Goal: Entertainment & Leisure: Consume media (video, audio)

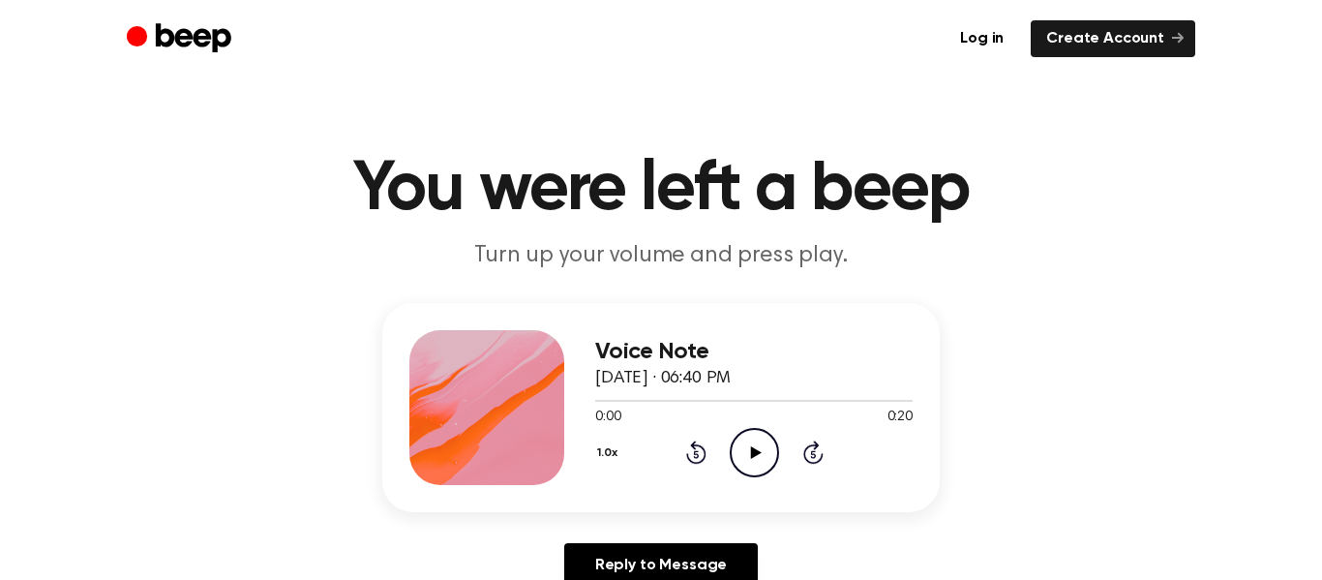
click at [758, 429] on circle at bounding box center [754, 452] width 47 height 47
click at [751, 448] on icon at bounding box center [755, 452] width 11 height 13
click at [749, 433] on icon "Play Audio" at bounding box center [754, 452] width 49 height 49
click at [750, 441] on icon "Play Audio" at bounding box center [754, 452] width 49 height 49
click at [756, 443] on icon "Play Audio" at bounding box center [754, 452] width 49 height 49
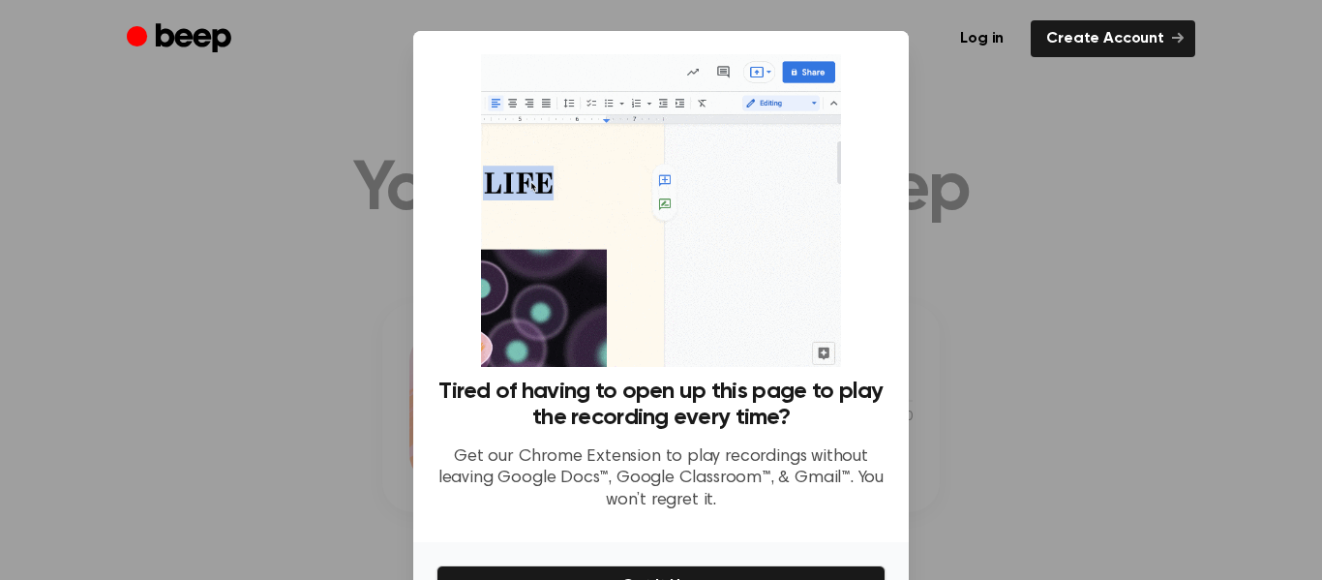
click at [1061, 425] on div at bounding box center [661, 290] width 1322 height 580
click at [956, 174] on div at bounding box center [661, 290] width 1322 height 580
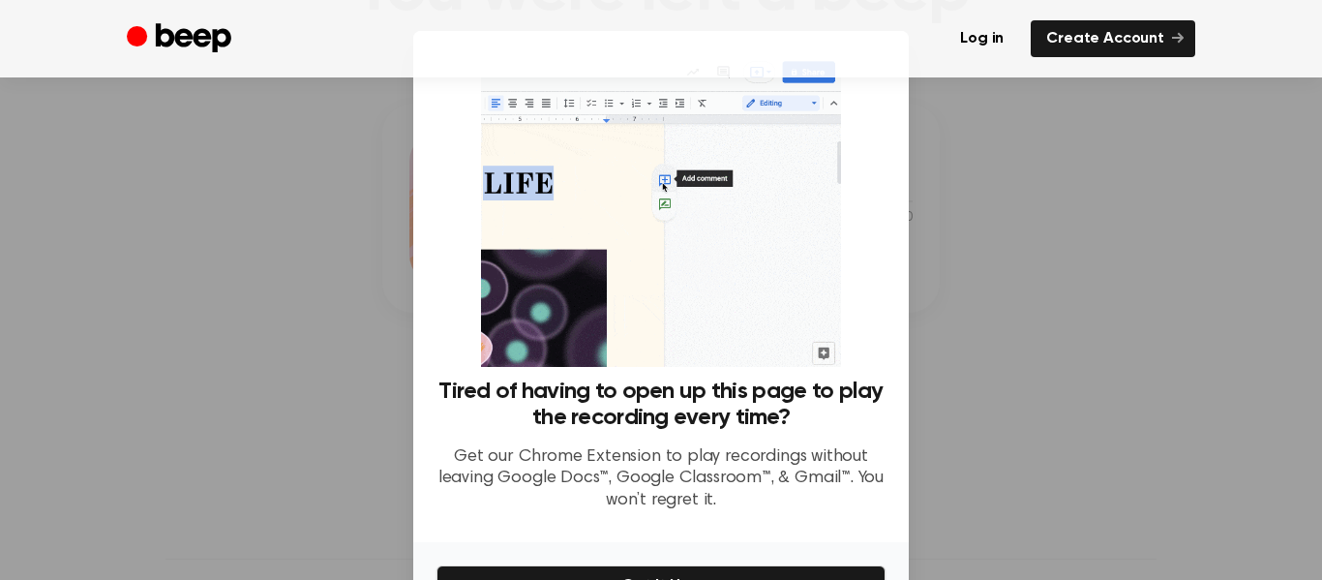
scroll to position [119, 0]
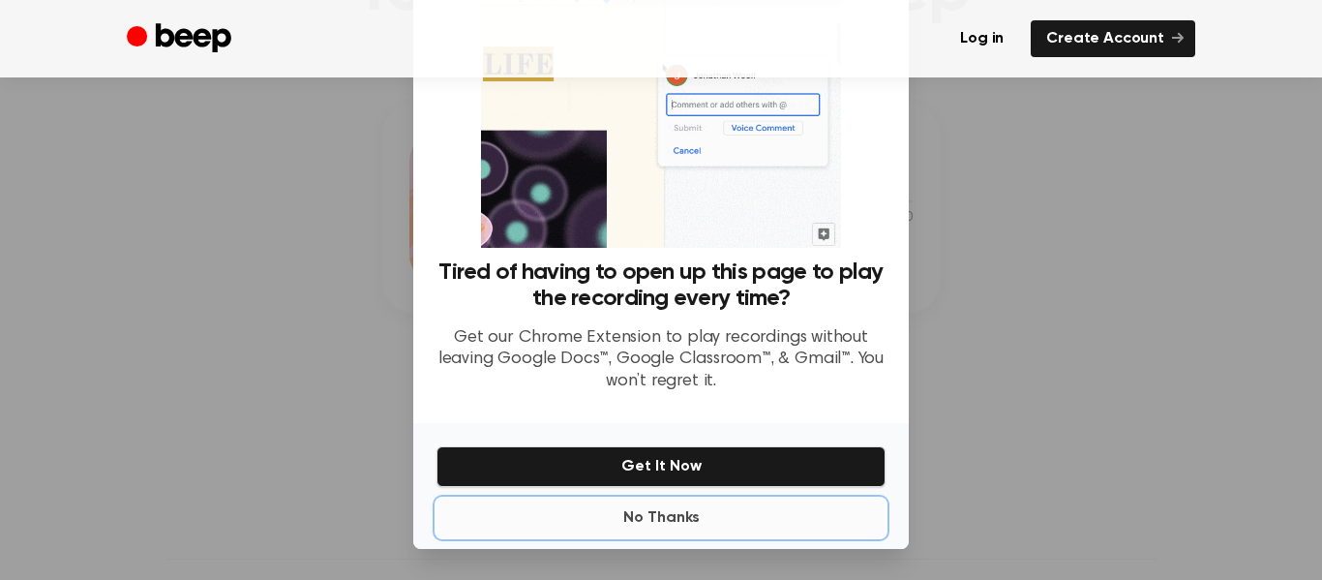
click at [669, 511] on button "No Thanks" at bounding box center [660, 517] width 449 height 39
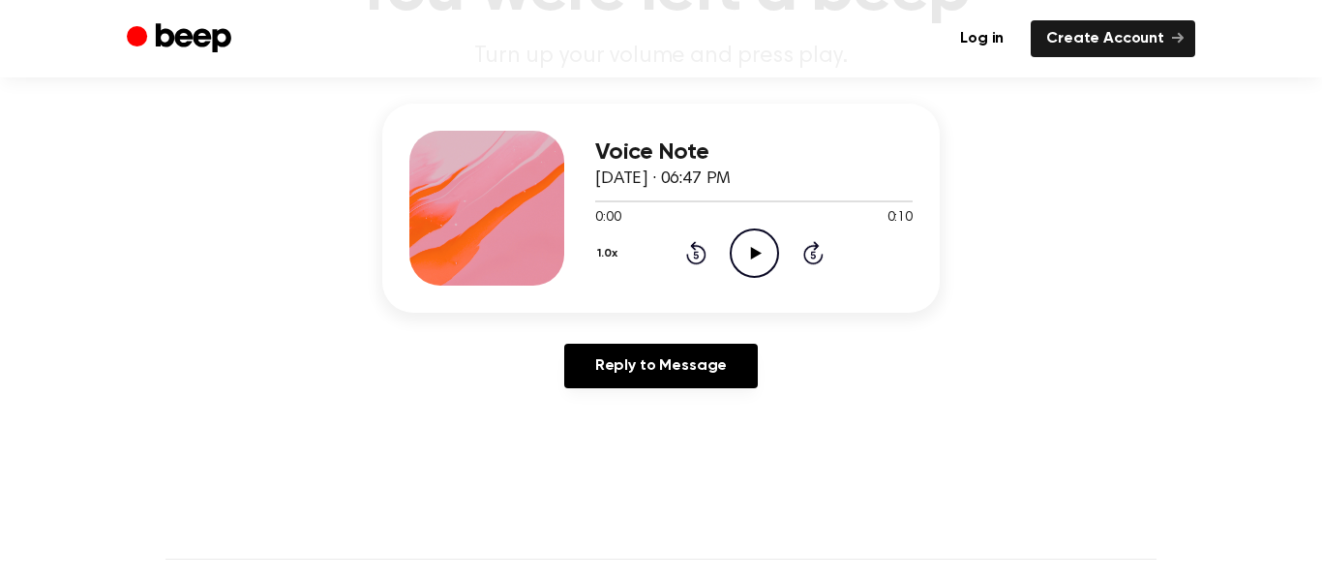
click at [766, 254] on icon "Play Audio" at bounding box center [754, 252] width 49 height 49
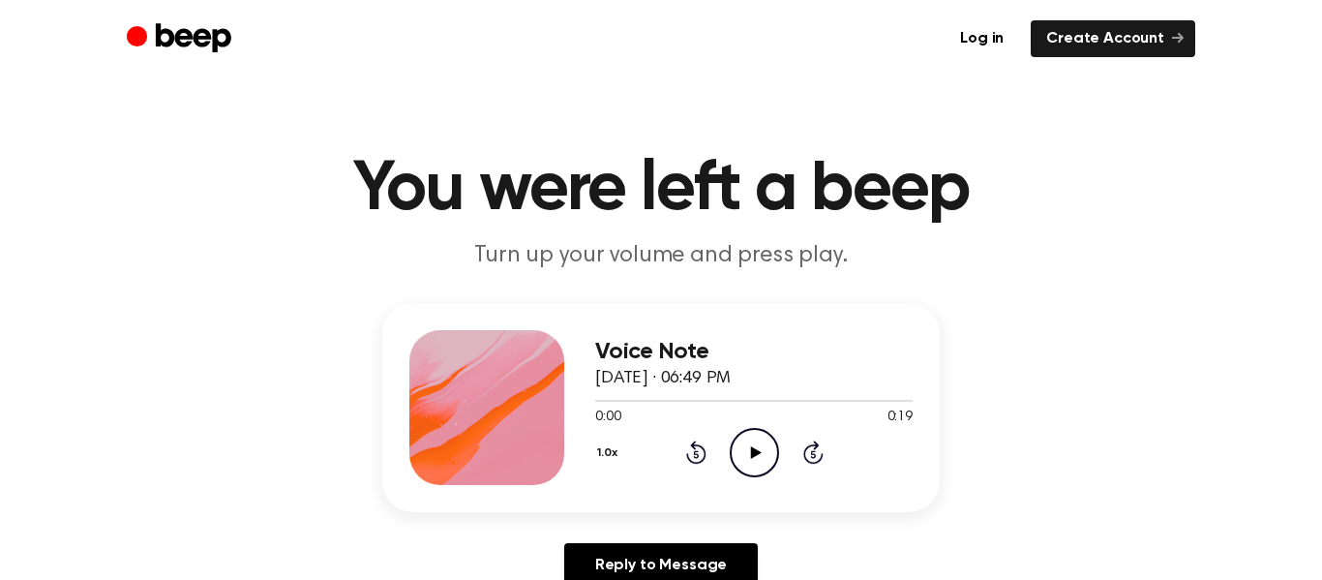
click at [760, 449] on icon "Play Audio" at bounding box center [754, 452] width 49 height 49
click at [765, 453] on icon "Play Audio" at bounding box center [754, 452] width 49 height 49
click at [768, 434] on circle at bounding box center [754, 452] width 47 height 47
click at [746, 447] on icon "Play Audio" at bounding box center [754, 452] width 49 height 49
click at [750, 433] on icon "Play Audio" at bounding box center [754, 452] width 49 height 49
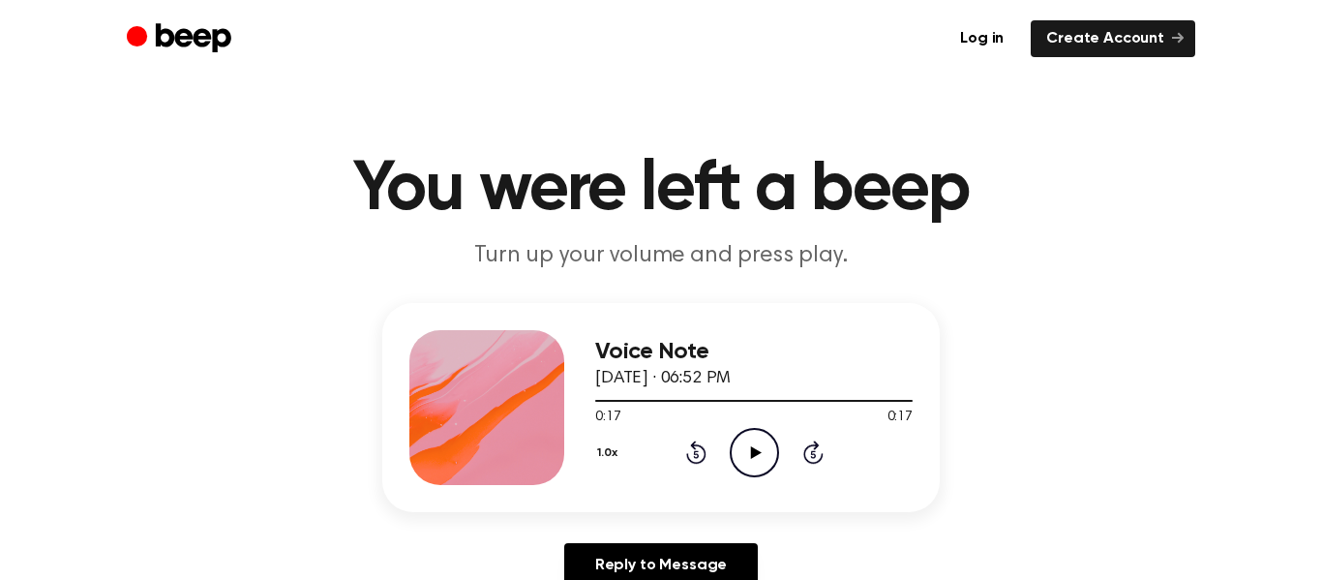
click at [747, 448] on icon "Play Audio" at bounding box center [754, 452] width 49 height 49
click at [763, 446] on icon "Play Audio" at bounding box center [754, 452] width 49 height 49
click at [737, 431] on icon "Play Audio" at bounding box center [754, 452] width 49 height 49
click at [750, 469] on icon "Play Audio" at bounding box center [754, 452] width 49 height 49
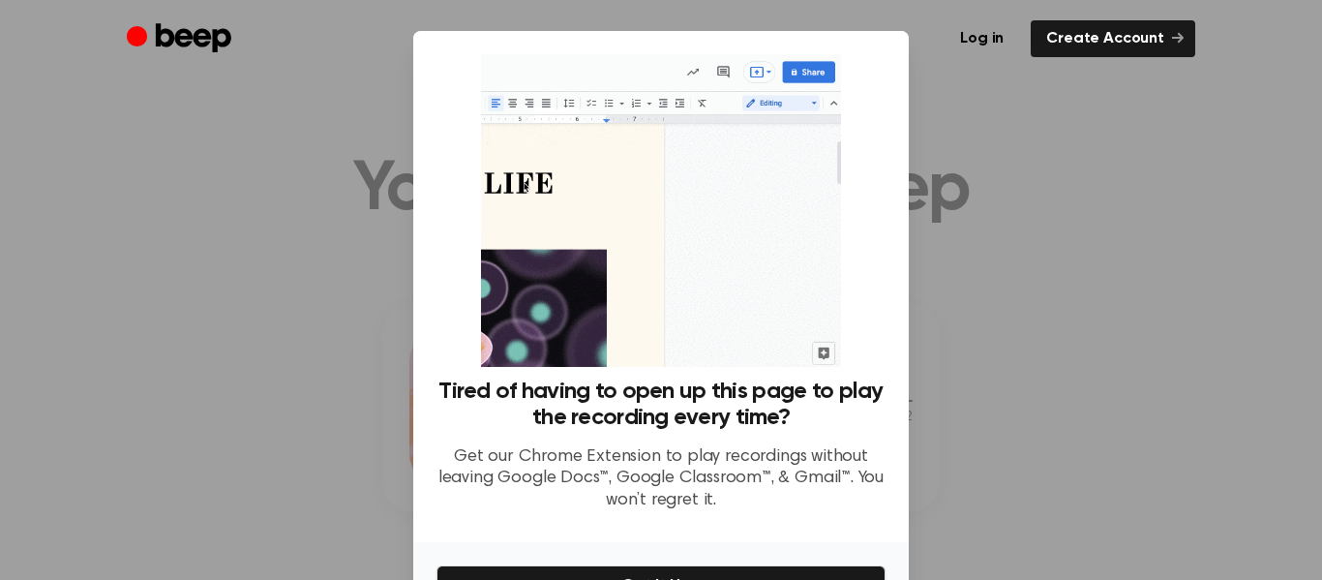
scroll to position [119, 0]
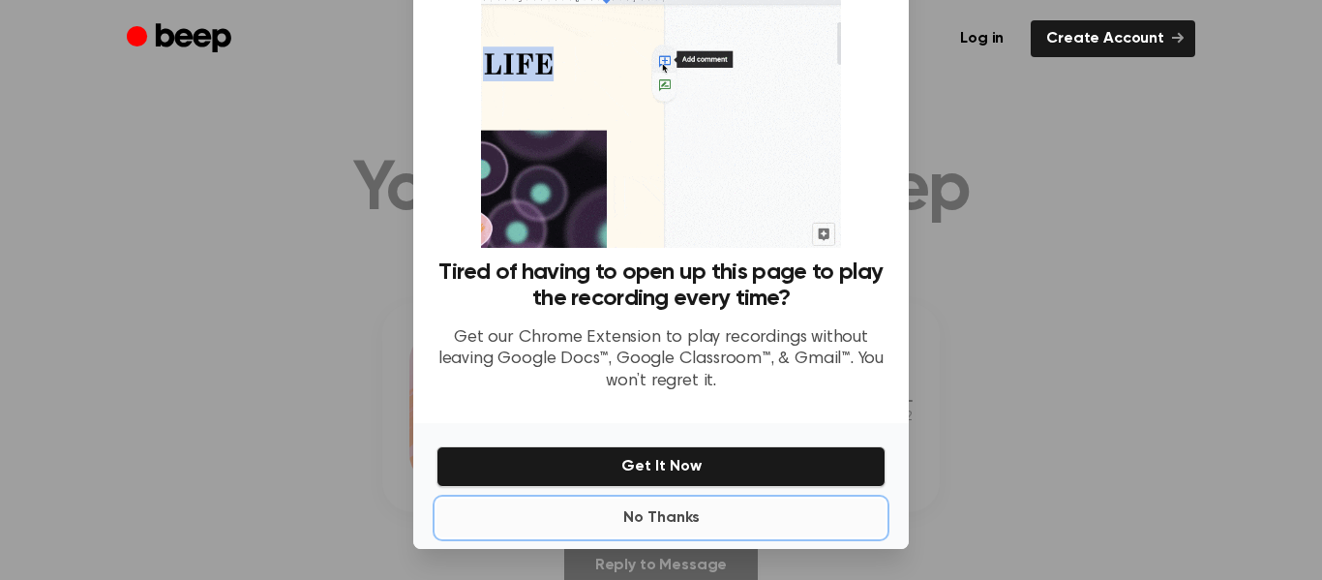
click at [671, 517] on button "No Thanks" at bounding box center [660, 517] width 449 height 39
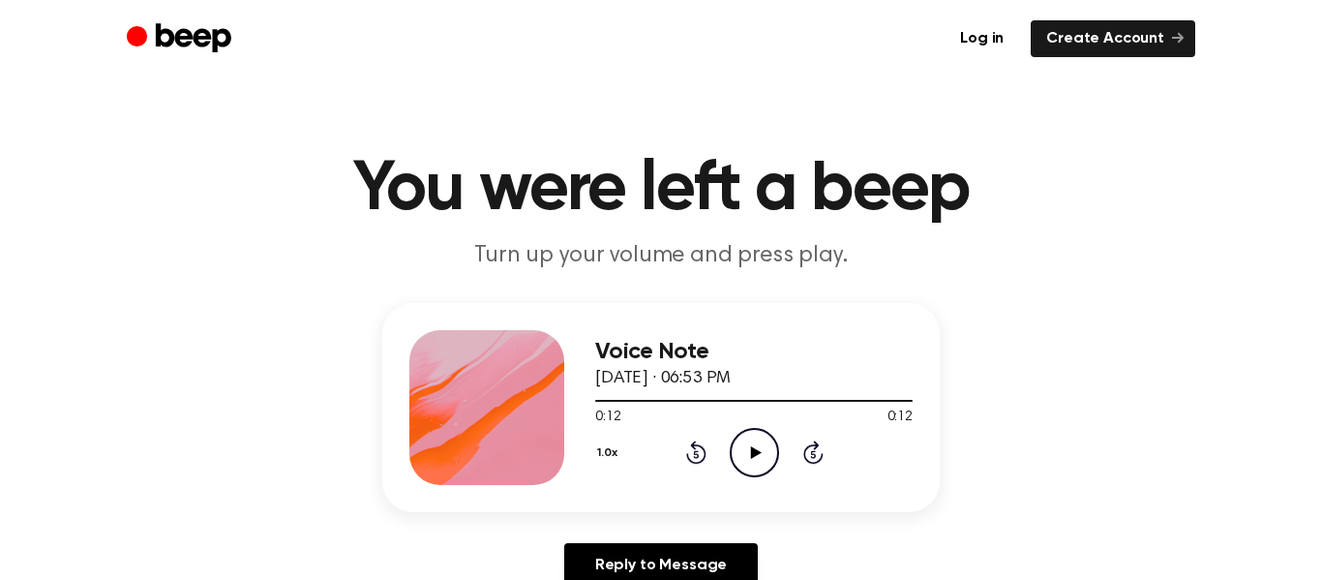
click at [748, 451] on icon "Play Audio" at bounding box center [754, 452] width 49 height 49
click at [735, 442] on icon "Play Audio" at bounding box center [754, 452] width 49 height 49
click at [749, 431] on icon "Play Audio" at bounding box center [754, 452] width 49 height 49
click at [767, 460] on icon "Play Audio" at bounding box center [754, 452] width 49 height 49
